Goal: Task Accomplishment & Management: Use online tool/utility

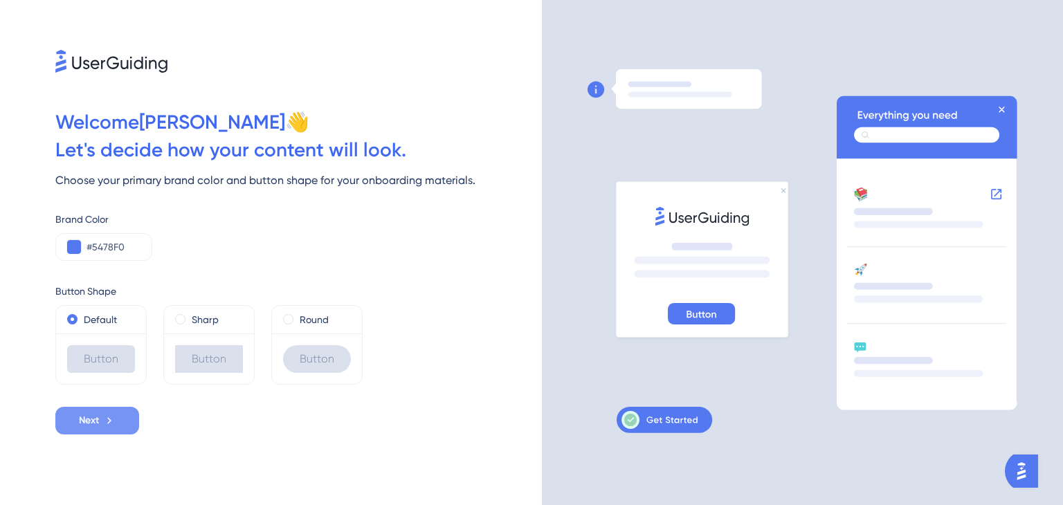
click at [105, 416] on icon at bounding box center [109, 420] width 12 height 12
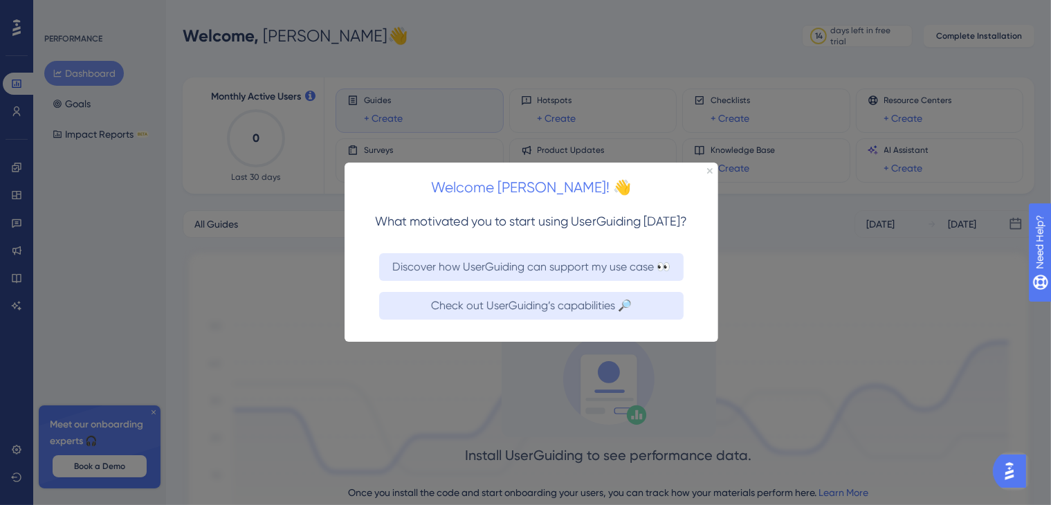
click at [715, 172] on div "Welcome [PERSON_NAME]! 👋" at bounding box center [531, 184] width 374 height 43
click at [706, 167] on div "Welcome [PERSON_NAME]! 👋" at bounding box center [531, 184] width 374 height 43
click at [708, 170] on icon "Close Preview" at bounding box center [709, 171] width 6 height 6
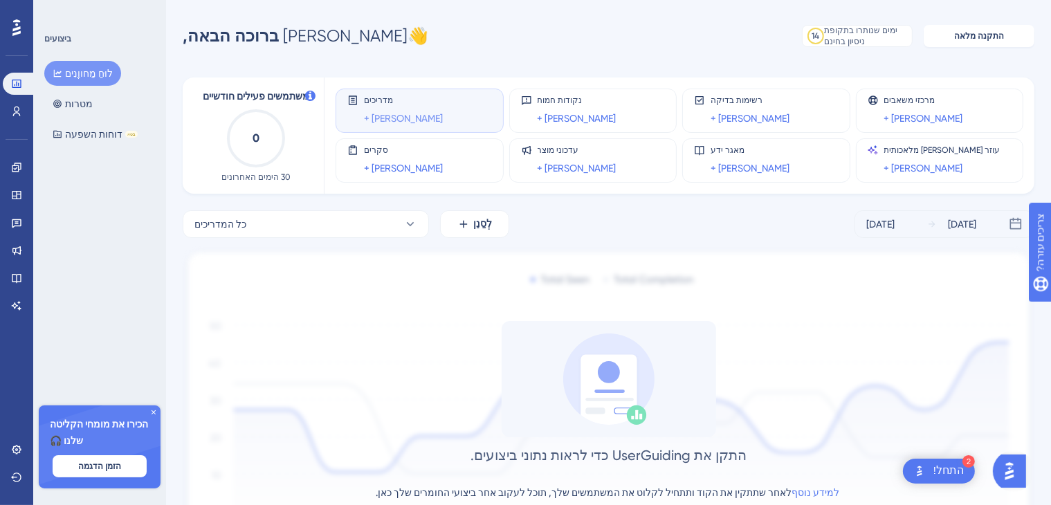
click at [374, 120] on font "+ [PERSON_NAME]" at bounding box center [403, 118] width 79 height 11
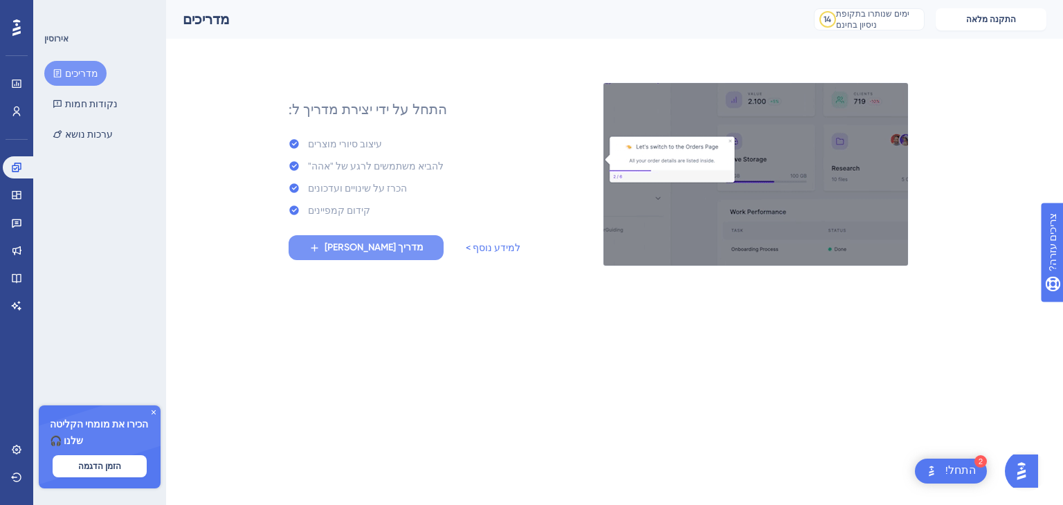
click at [399, 245] on button "[PERSON_NAME] מדריך" at bounding box center [365, 247] width 155 height 25
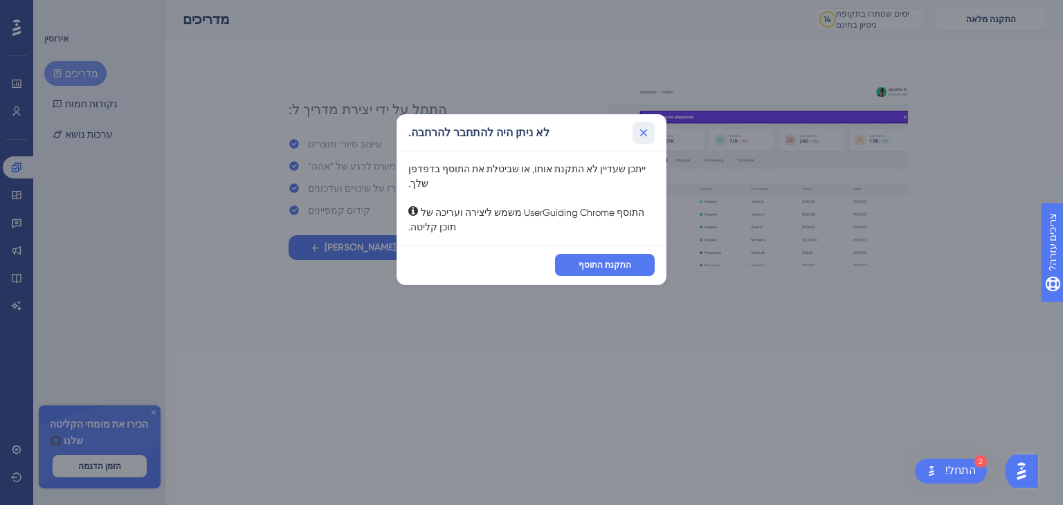
click at [650, 132] on button at bounding box center [643, 133] width 22 height 22
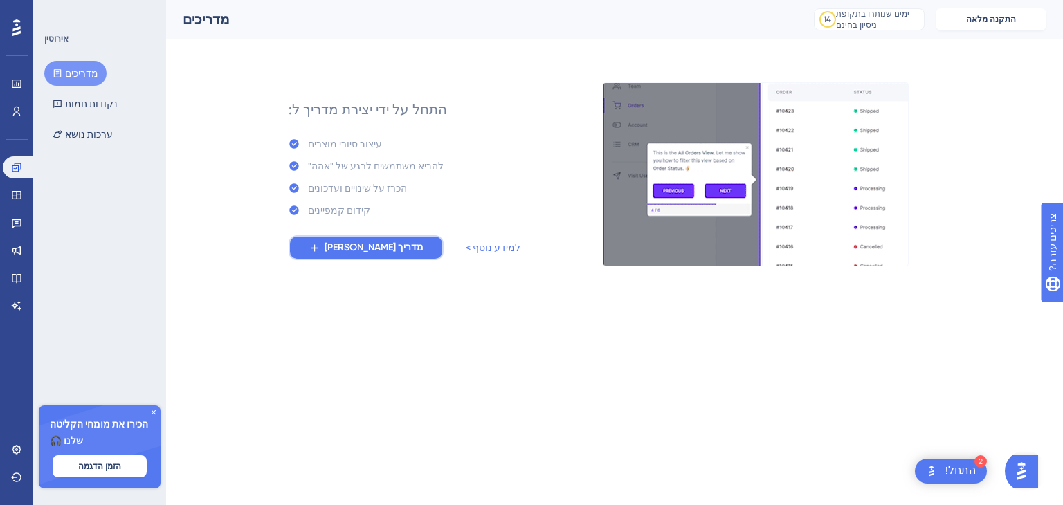
click at [378, 245] on font "[PERSON_NAME] מדריך" at bounding box center [373, 247] width 99 height 12
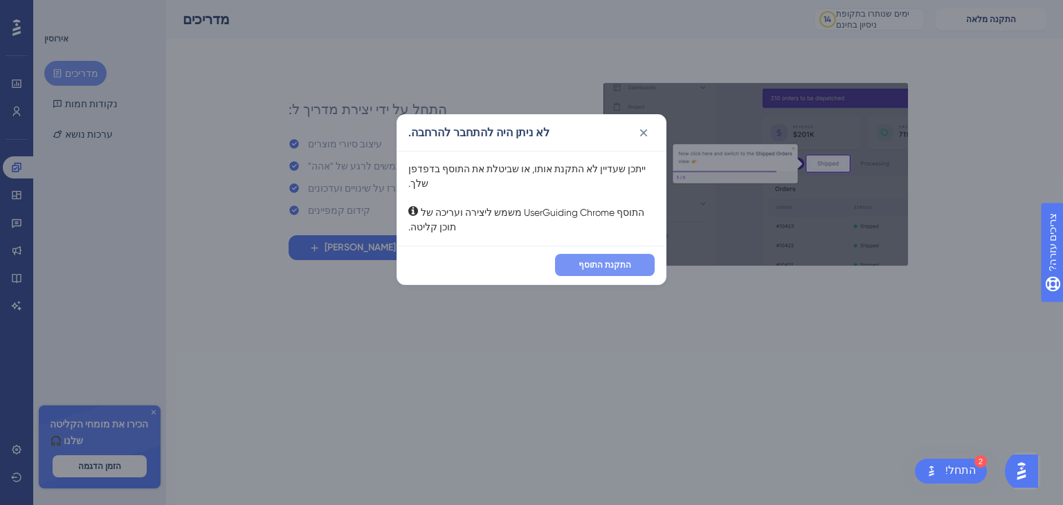
click at [595, 260] on font "התקנת התוסף" at bounding box center [604, 265] width 53 height 10
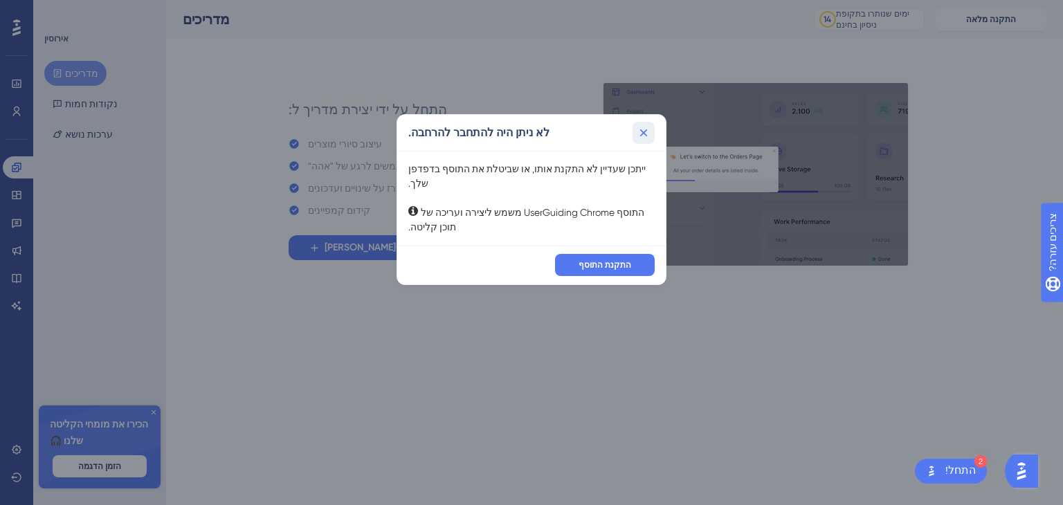
click at [646, 131] on icon at bounding box center [643, 133] width 14 height 14
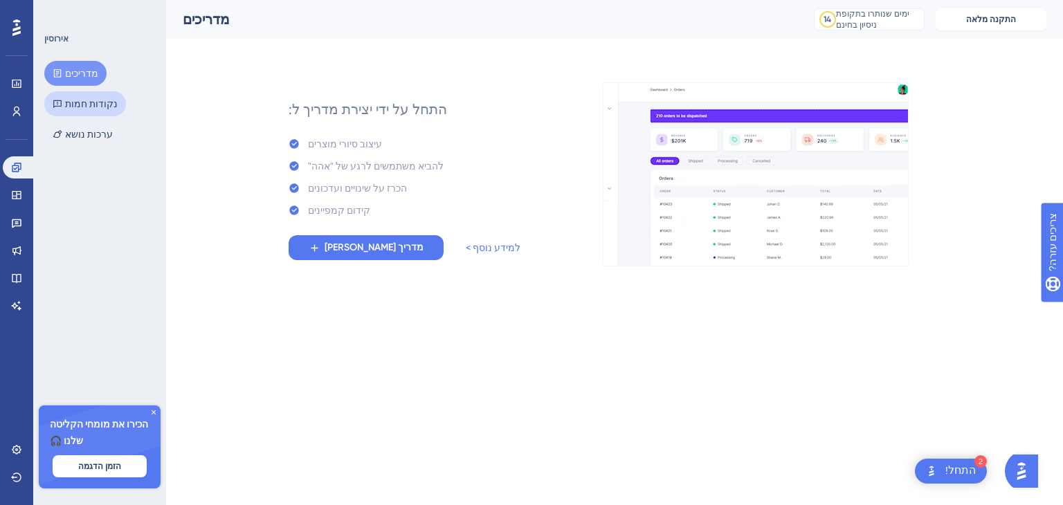
click at [65, 106] on font "נקודות חמות" at bounding box center [91, 103] width 53 height 11
